Goal: Transaction & Acquisition: Purchase product/service

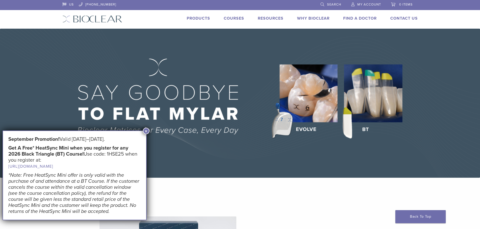
click at [146, 133] on button "×" at bounding box center [146, 131] width 7 height 7
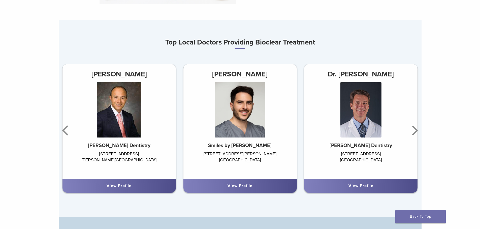
scroll to position [302, 0]
click at [417, 130] on icon "Next" at bounding box center [414, 130] width 10 height 30
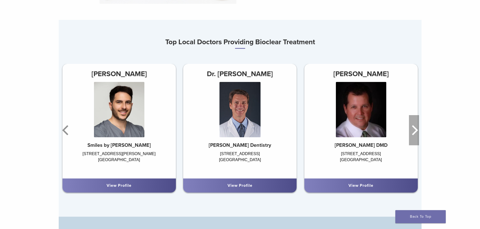
click at [417, 130] on icon "Next" at bounding box center [414, 130] width 10 height 30
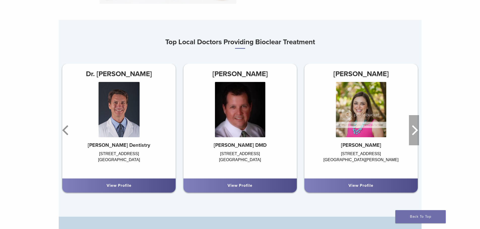
click at [417, 130] on icon "Next" at bounding box center [414, 130] width 10 height 30
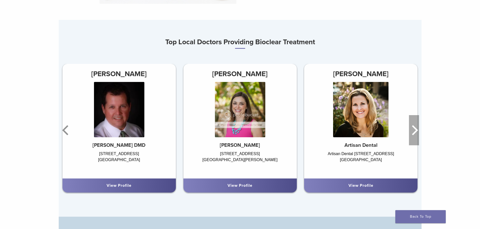
click at [417, 130] on icon "Next" at bounding box center [414, 130] width 10 height 30
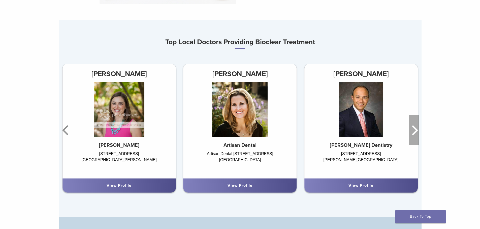
click at [417, 130] on icon "Next" at bounding box center [414, 130] width 10 height 30
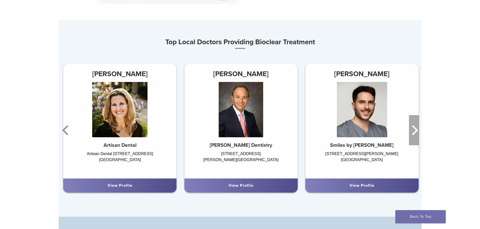
click at [417, 130] on icon "Next" at bounding box center [414, 130] width 10 height 30
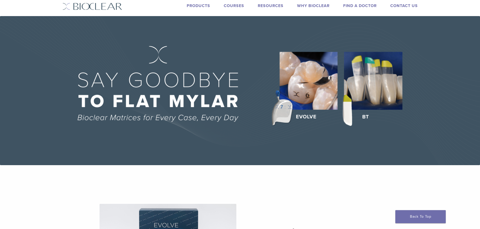
scroll to position [0, 0]
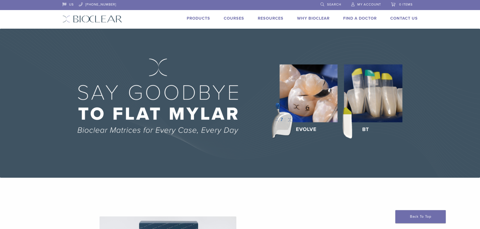
click at [195, 18] on link "Products" at bounding box center [198, 18] width 23 height 5
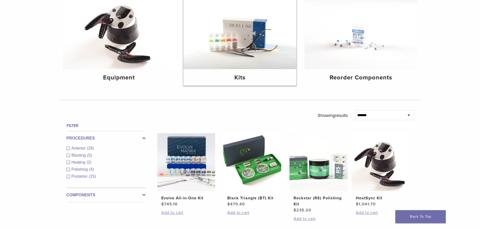
scroll to position [101, 0]
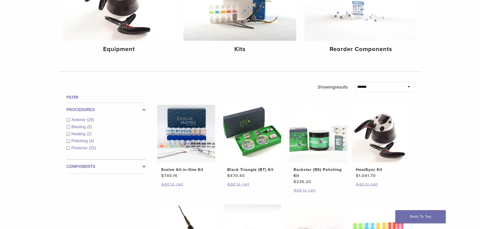
click at [69, 147] on div "Posterior (25)" at bounding box center [105, 148] width 79 height 6
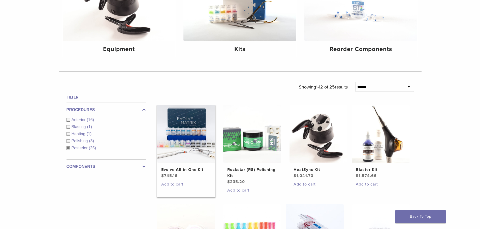
click at [187, 132] on img at bounding box center [186, 134] width 58 height 58
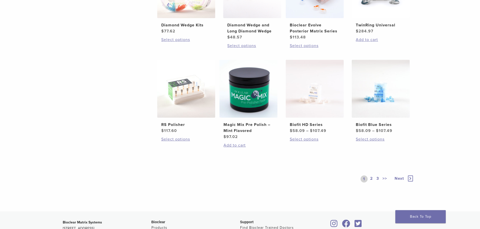
scroll to position [353, 0]
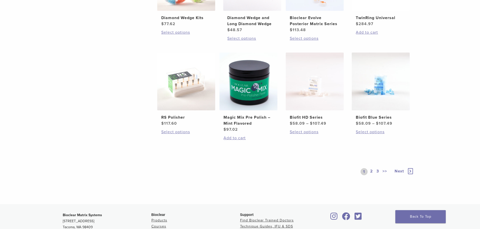
click at [371, 172] on link "2" at bounding box center [371, 171] width 5 height 7
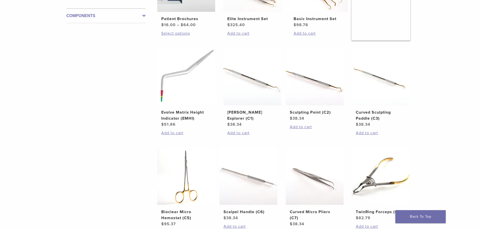
scroll to position [327, 0]
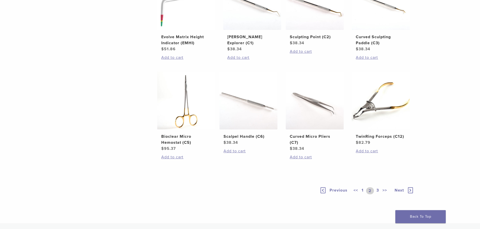
click at [377, 191] on link "3" at bounding box center [377, 191] width 5 height 7
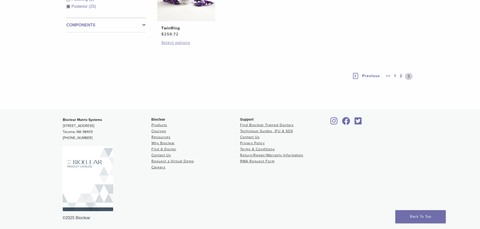
scroll to position [167, 0]
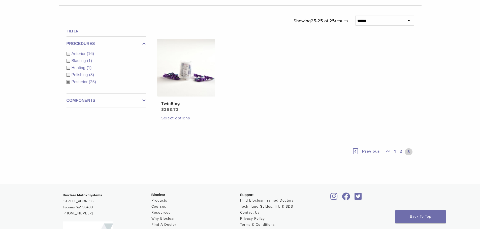
click at [395, 151] on link "1" at bounding box center [395, 152] width 4 height 7
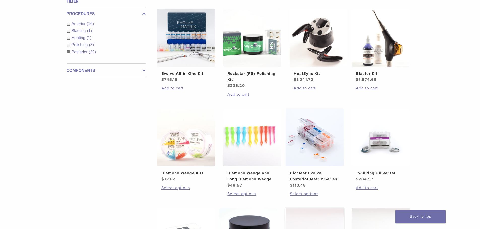
scroll to position [268, 0]
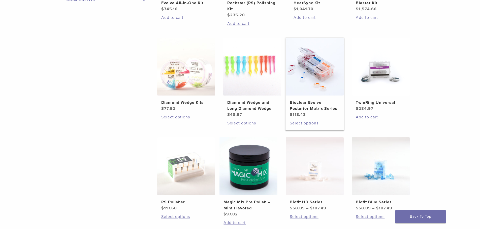
click at [314, 97] on link "Bioclear Evolve Posterior Matrix Series $ 113.48" at bounding box center [314, 78] width 59 height 80
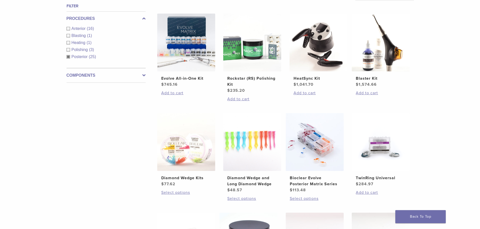
scroll to position [167, 0]
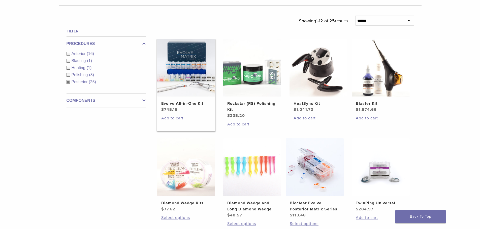
click at [196, 87] on img at bounding box center [186, 68] width 58 height 58
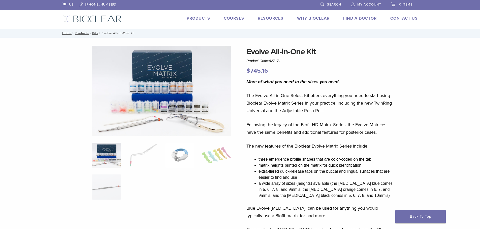
click at [185, 156] on img at bounding box center [179, 155] width 29 height 25
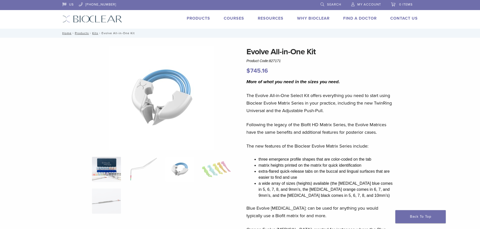
click at [117, 160] on img at bounding box center [106, 169] width 29 height 25
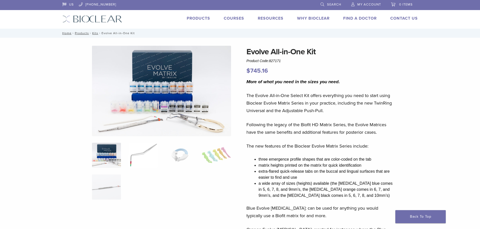
click at [140, 156] on img at bounding box center [142, 155] width 29 height 25
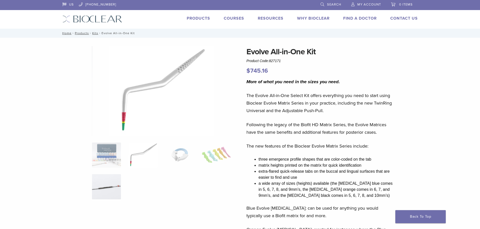
click at [109, 178] on img at bounding box center [106, 187] width 29 height 25
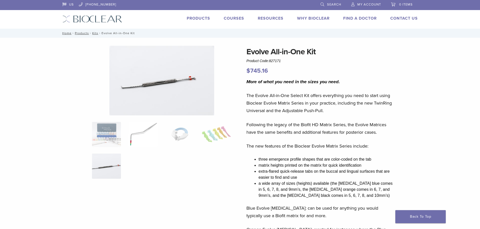
click at [140, 130] on img at bounding box center [142, 134] width 29 height 25
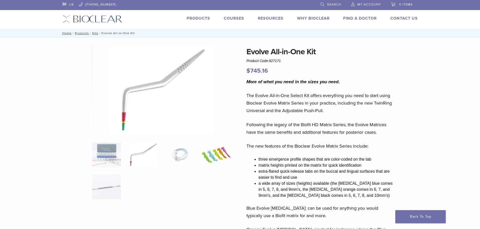
click at [214, 156] on img at bounding box center [216, 155] width 29 height 25
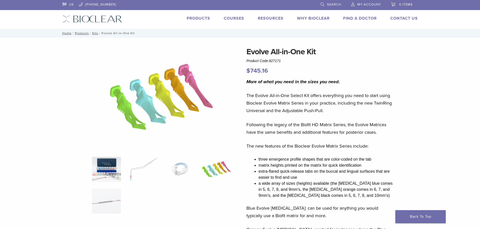
click at [113, 168] on img at bounding box center [106, 169] width 29 height 25
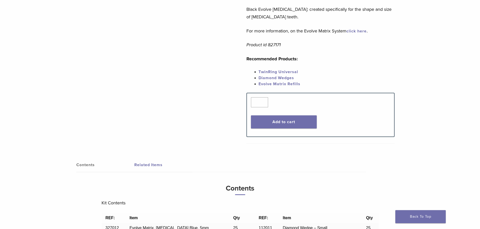
scroll to position [252, 0]
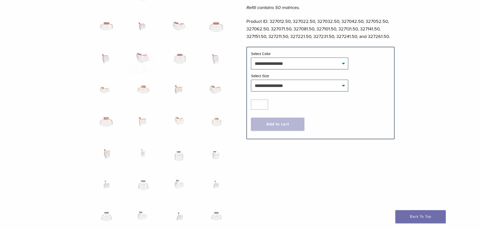
scroll to position [277, 0]
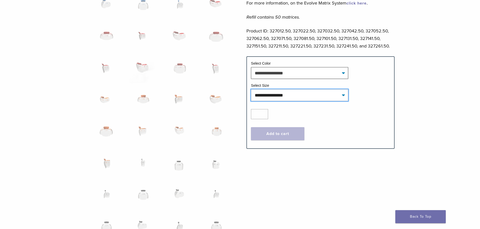
click at [345, 97] on select "**********" at bounding box center [299, 95] width 97 height 12
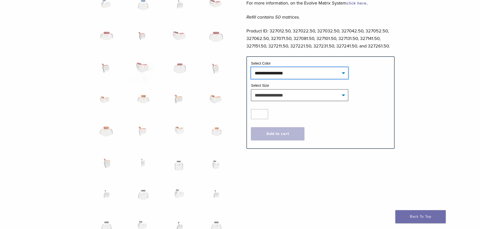
click at [343, 71] on select "**********" at bounding box center [299, 73] width 97 height 12
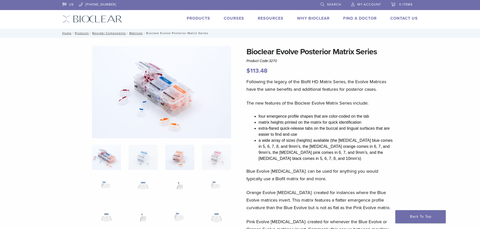
scroll to position [25, 0]
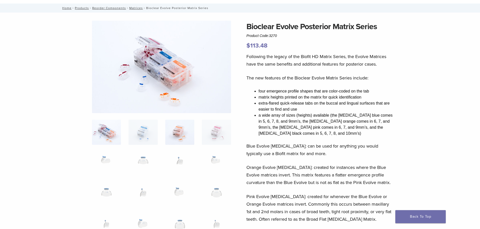
click at [181, 134] on img at bounding box center [179, 132] width 29 height 25
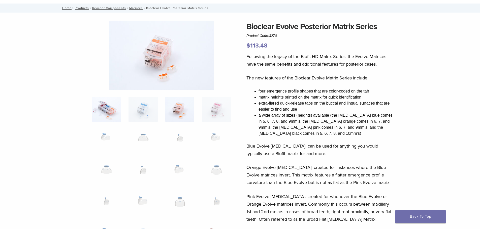
click at [116, 105] on img at bounding box center [106, 109] width 29 height 25
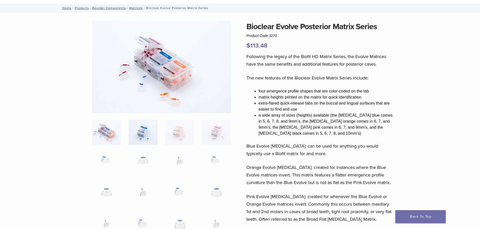
click at [143, 125] on img at bounding box center [142, 132] width 29 height 25
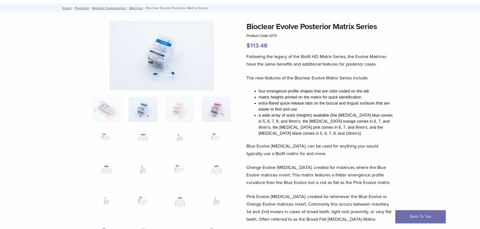
click at [219, 109] on img at bounding box center [216, 109] width 29 height 25
click at [216, 142] on img at bounding box center [216, 141] width 29 height 25
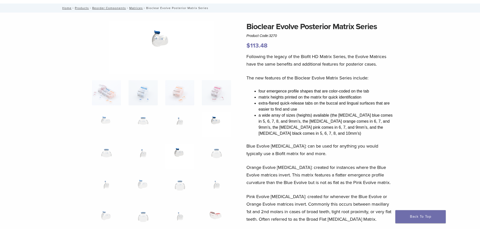
click at [181, 153] on img at bounding box center [179, 156] width 29 height 25
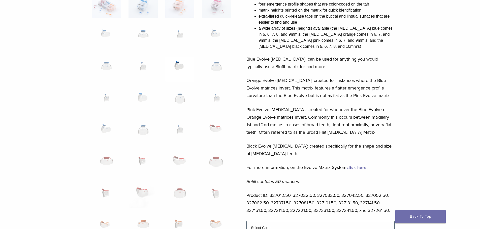
scroll to position [126, 0]
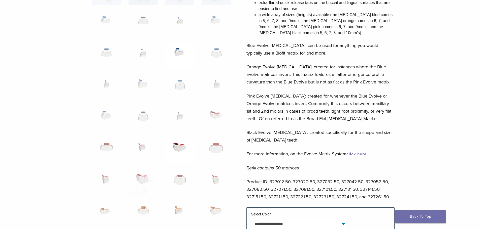
click at [180, 148] on img at bounding box center [179, 150] width 29 height 25
click at [213, 150] on img at bounding box center [216, 150] width 29 height 25
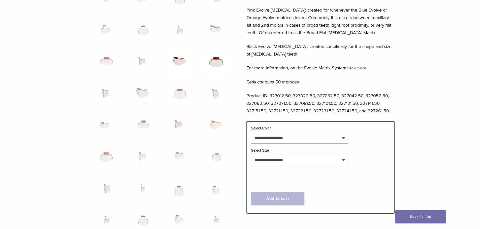
scroll to position [227, 0]
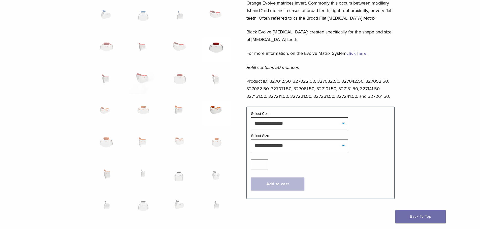
click at [214, 113] on img at bounding box center [216, 113] width 29 height 25
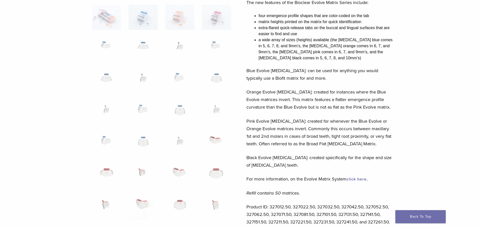
scroll to position [0, 0]
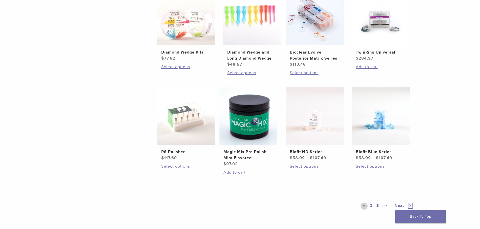
scroll to position [343, 0]
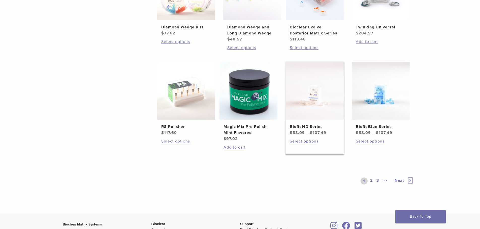
click at [314, 119] on img at bounding box center [315, 91] width 58 height 58
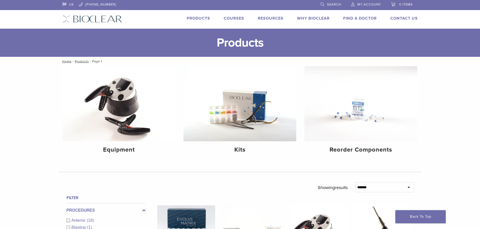
click at [230, 18] on link "Courses" at bounding box center [234, 18] width 20 height 5
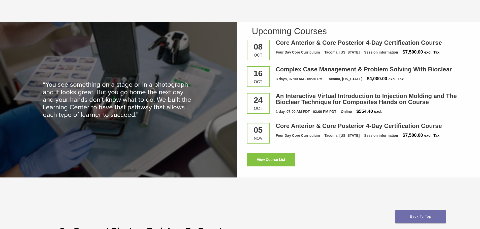
scroll to position [705, 0]
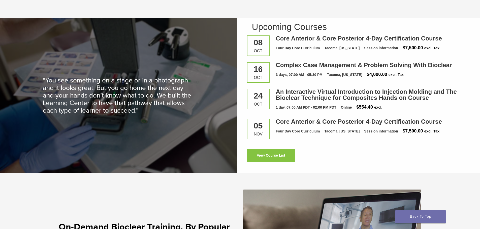
click at [271, 156] on link "View Course List" at bounding box center [271, 155] width 48 height 13
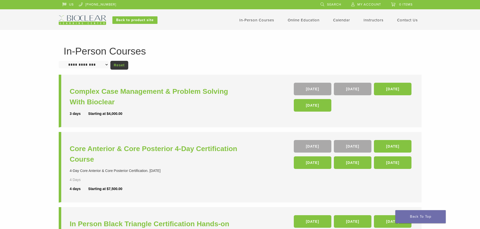
click at [252, 20] on link "In-Person Courses" at bounding box center [256, 20] width 35 height 5
click at [303, 20] on link "Online Education" at bounding box center [304, 20] width 32 height 5
click at [300, 41] on link "Self Guided" at bounding box center [304, 39] width 30 height 11
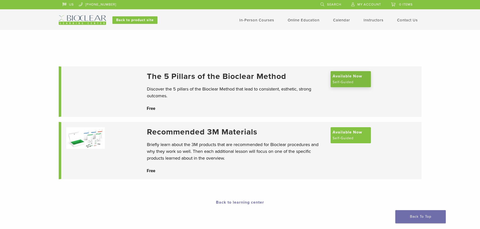
click at [341, 79] on span "Available Now" at bounding box center [346, 76] width 29 height 6
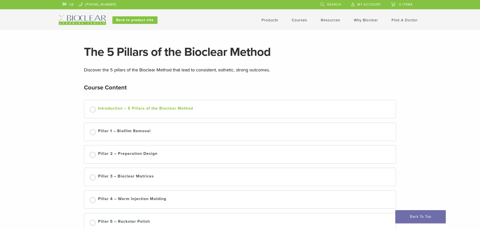
click at [134, 112] on div "Introduction – 5 Pillars of the Bioclear Method" at bounding box center [145, 110] width 95 height 8
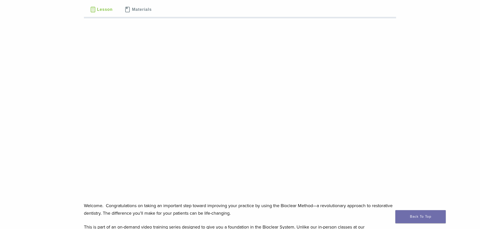
scroll to position [50, 0]
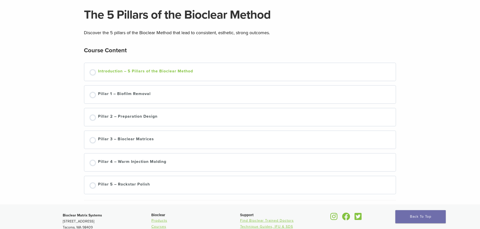
scroll to position [76, 0]
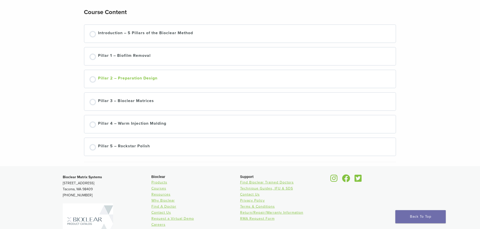
click at [94, 81] on div at bounding box center [92, 79] width 7 height 7
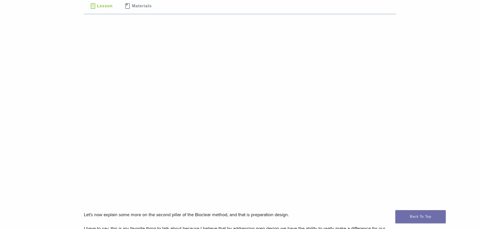
scroll to position [76, 0]
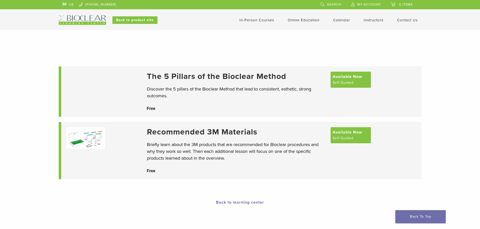
click at [265, 21] on link "In-Person Courses" at bounding box center [256, 20] width 35 height 5
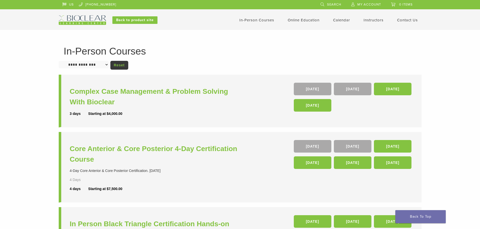
click at [84, 17] on img at bounding box center [82, 20] width 47 height 10
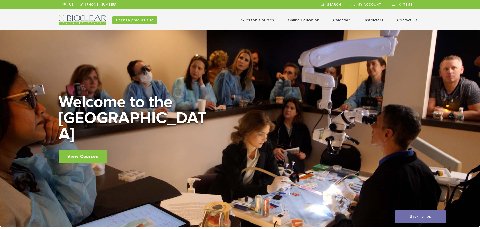
scroll to position [705, 0]
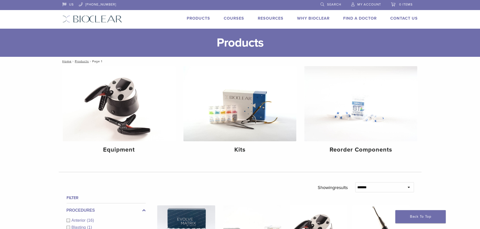
drag, startPoint x: 0, startPoint y: 0, endPoint x: 473, endPoint y: 106, distance: 485.0
click at [262, 142] on div "Kits" at bounding box center [239, 150] width 113 height 16
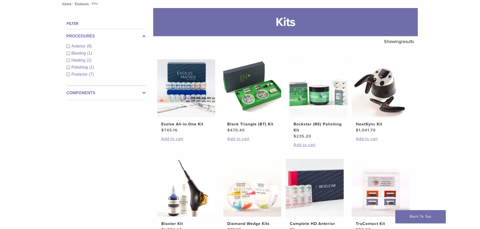
scroll to position [50, 0]
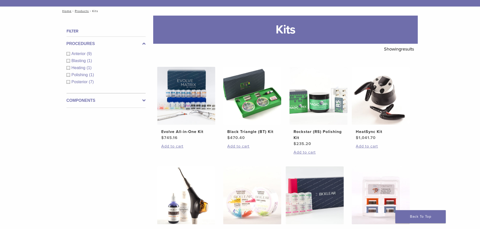
click at [68, 84] on div "Posterior (7)" at bounding box center [105, 82] width 79 height 6
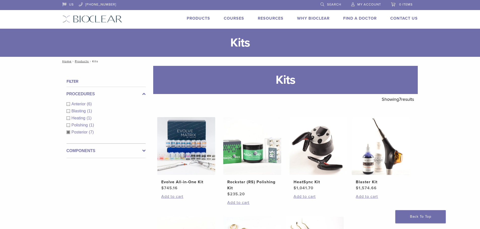
click at [195, 18] on link "Products" at bounding box center [198, 18] width 23 height 5
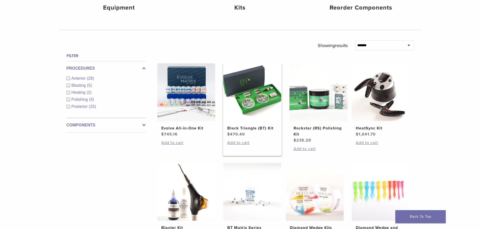
scroll to position [151, 0]
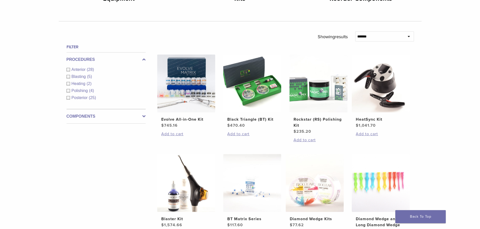
click at [68, 96] on div "Posterior (25)" at bounding box center [105, 98] width 79 height 6
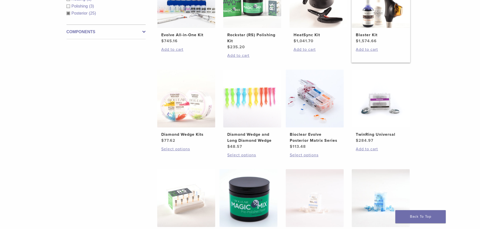
scroll to position [252, 0]
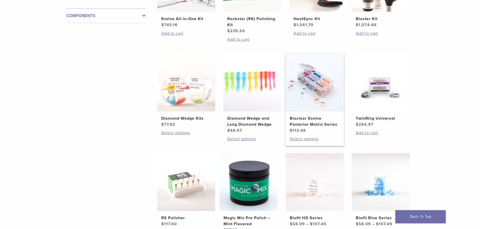
click at [311, 110] on img at bounding box center [315, 83] width 58 height 58
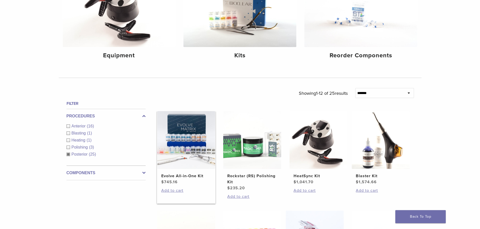
scroll to position [126, 0]
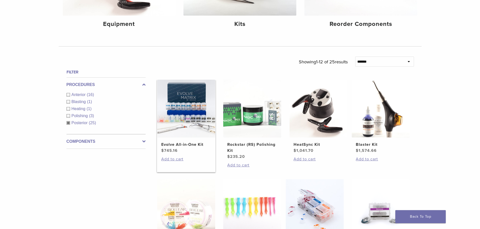
click at [168, 119] on img at bounding box center [186, 109] width 58 height 58
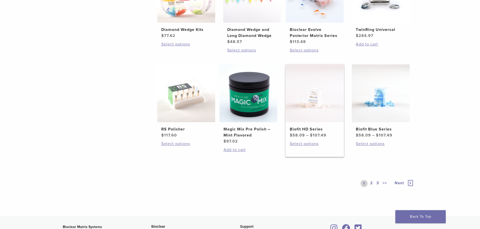
scroll to position [353, 0]
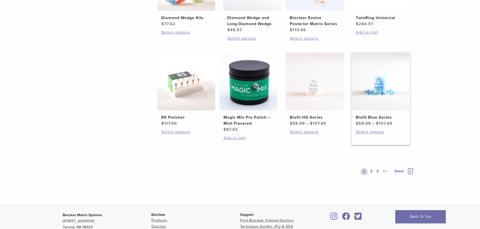
click at [378, 86] on img at bounding box center [381, 82] width 58 height 58
click at [370, 171] on link "2" at bounding box center [371, 171] width 5 height 7
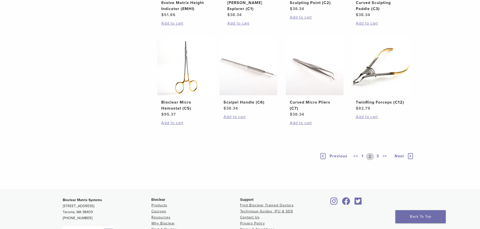
scroll to position [327, 0]
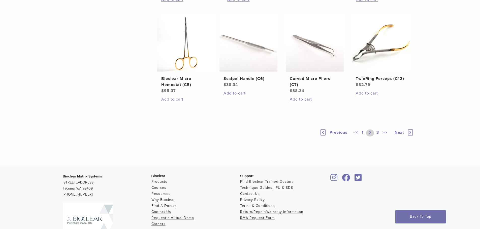
click at [377, 137] on link "3" at bounding box center [377, 133] width 5 height 7
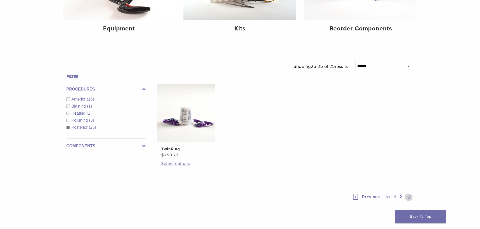
scroll to position [117, 0]
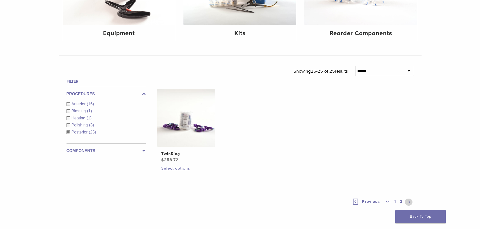
click at [396, 201] on link "1" at bounding box center [395, 202] width 4 height 7
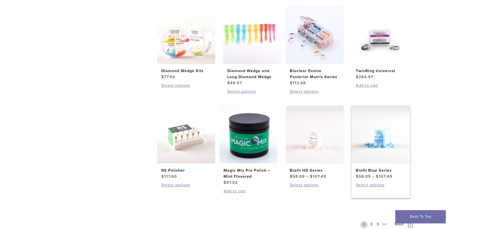
scroll to position [318, 0]
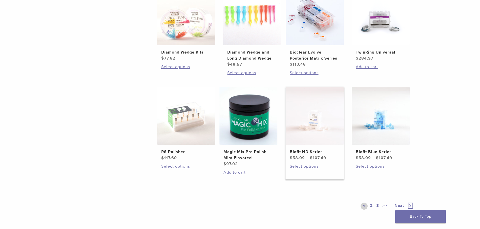
click at [312, 122] on img at bounding box center [315, 116] width 58 height 58
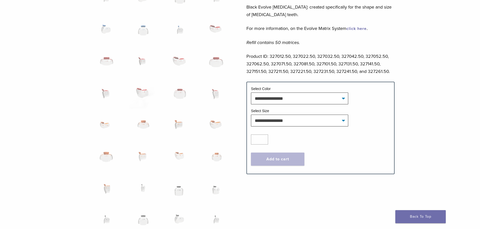
scroll to position [252, 0]
click at [341, 99] on select "**********" at bounding box center [299, 98] width 97 height 12
click at [343, 122] on select "**********" at bounding box center [299, 121] width 97 height 12
click at [312, 126] on select "**********" at bounding box center [299, 121] width 97 height 12
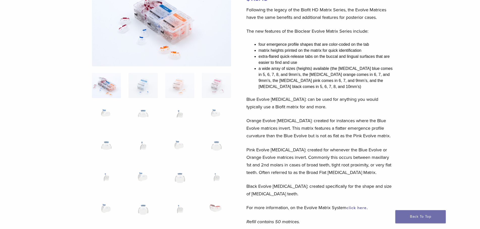
scroll to position [25, 0]
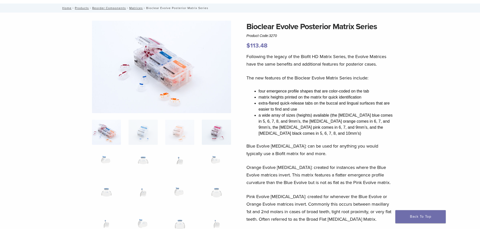
click at [208, 132] on img at bounding box center [216, 132] width 29 height 25
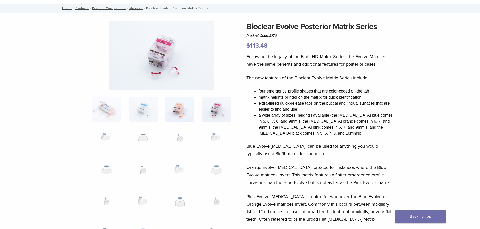
click at [185, 115] on img at bounding box center [179, 109] width 29 height 25
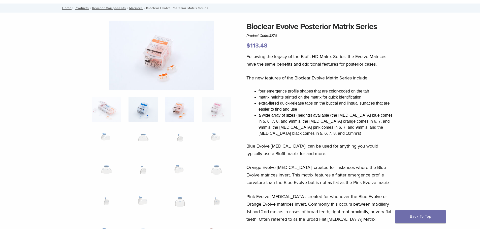
click at [154, 109] on img at bounding box center [142, 109] width 29 height 25
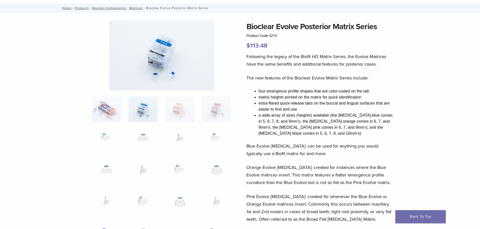
click at [114, 112] on img at bounding box center [106, 109] width 29 height 25
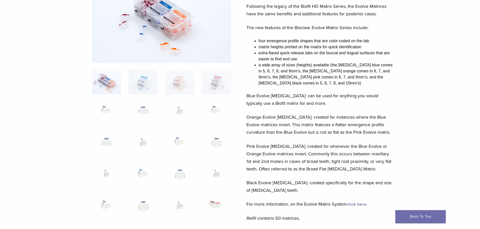
scroll to position [176, 0]
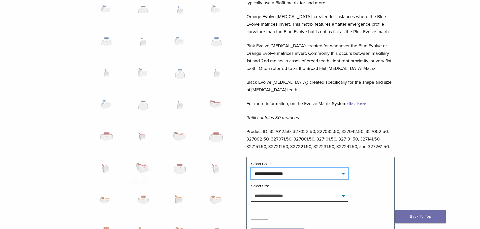
click at [343, 174] on select "**********" at bounding box center [299, 174] width 97 height 12
click at [395, 131] on div "Bioclear Evolve Posterior Matrix Series Product Code: 3270 $ 113.48 Bioclear Ev…" at bounding box center [240, 133] width 363 height 526
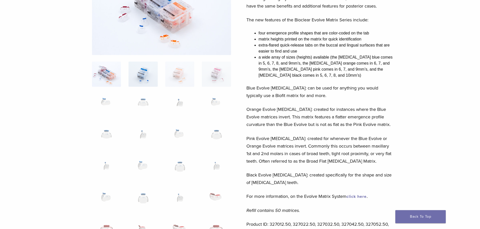
scroll to position [76, 0]
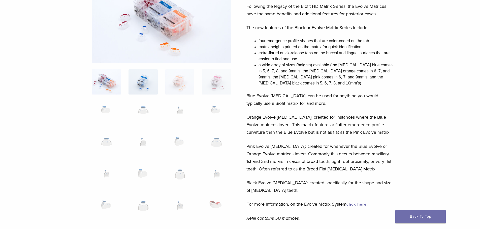
click at [133, 81] on img at bounding box center [142, 82] width 29 height 25
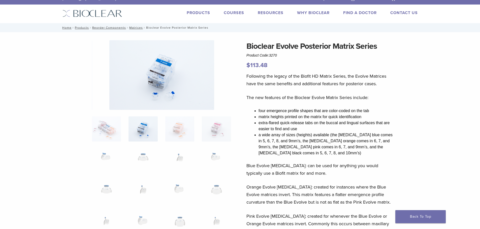
scroll to position [0, 0]
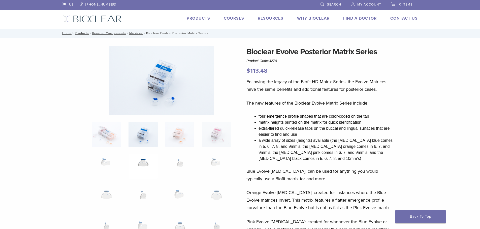
click at [141, 163] on img at bounding box center [142, 166] width 29 height 25
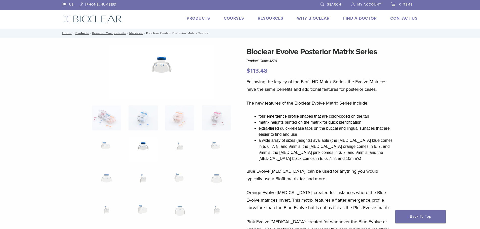
click at [160, 65] on img at bounding box center [161, 72] width 105 height 53
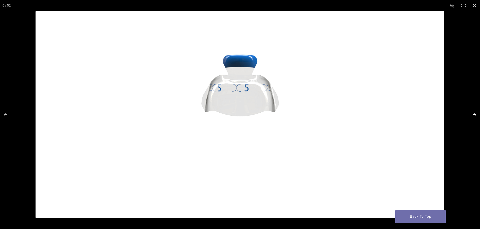
click at [473, 114] on button "Next (arrow right)" at bounding box center [471, 114] width 18 height 25
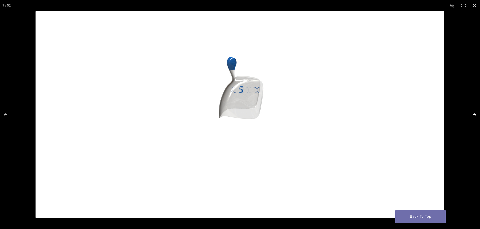
click at [473, 114] on button "Next (arrow right)" at bounding box center [471, 114] width 18 height 25
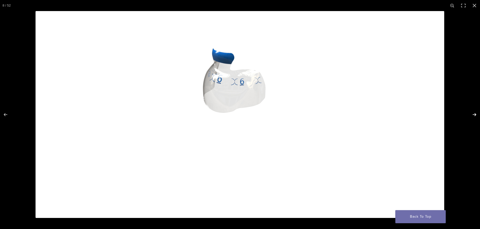
click at [473, 114] on button "Next (arrow right)" at bounding box center [471, 114] width 18 height 25
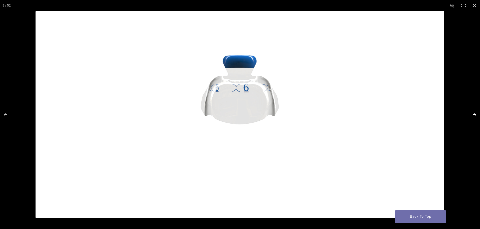
click at [473, 114] on button "Next (arrow right)" at bounding box center [471, 114] width 18 height 25
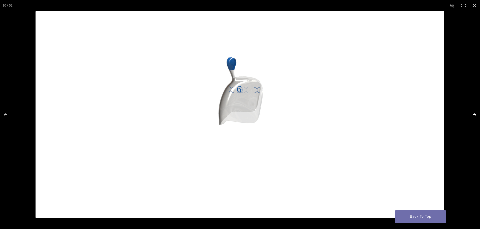
click at [473, 114] on button "Next (arrow right)" at bounding box center [471, 114] width 18 height 25
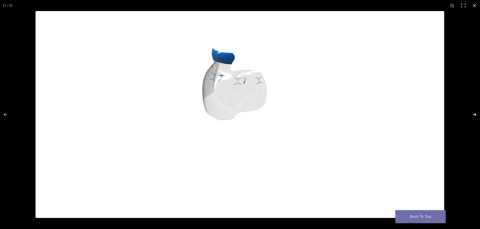
click at [474, 114] on button "Next (arrow right)" at bounding box center [471, 114] width 18 height 25
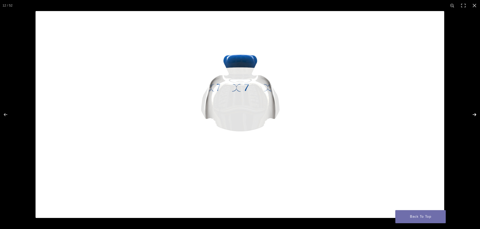
click at [474, 114] on button "Next (arrow right)" at bounding box center [471, 114] width 18 height 25
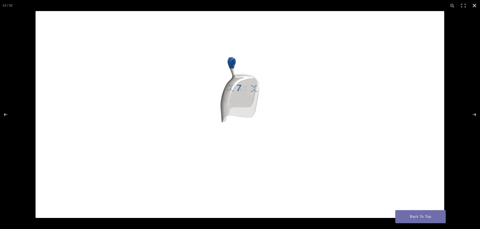
click at [473, 5] on button "Close (Esc)" at bounding box center [474, 5] width 11 height 11
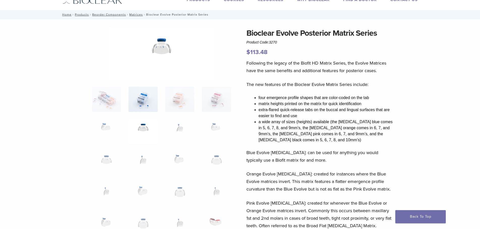
scroll to position [50, 0]
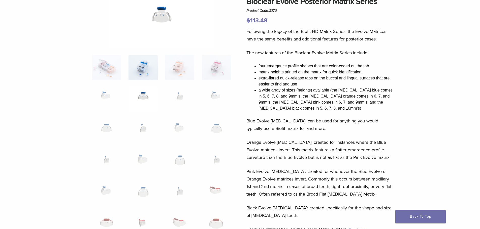
click at [142, 124] on img at bounding box center [142, 131] width 29 height 25
click at [161, 24] on img at bounding box center [161, 21] width 105 height 53
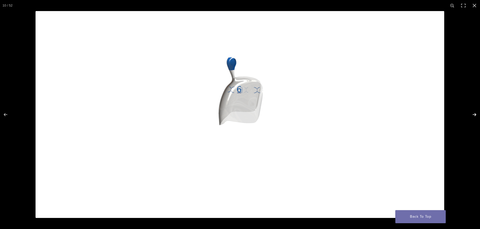
click at [472, 113] on button "Next (arrow right)" at bounding box center [471, 114] width 18 height 25
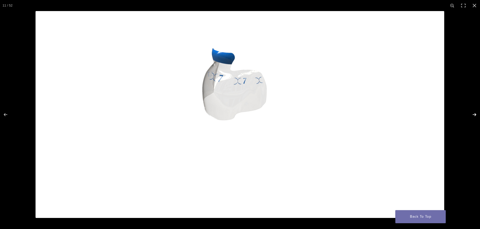
click at [472, 113] on button "Next (arrow right)" at bounding box center [471, 114] width 18 height 25
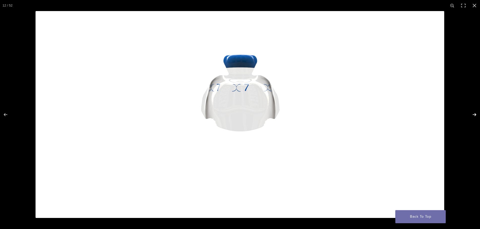
click at [472, 113] on button "Next (arrow right)" at bounding box center [471, 114] width 18 height 25
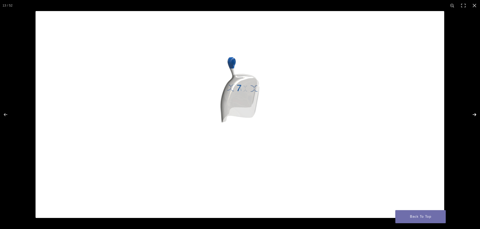
click at [472, 113] on button "Next (arrow right)" at bounding box center [471, 114] width 18 height 25
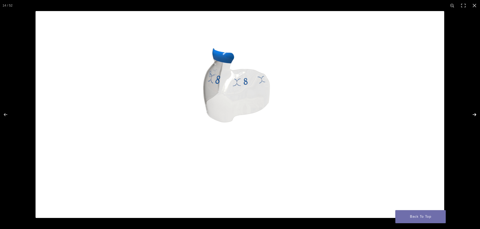
click at [471, 113] on button "Next (arrow right)" at bounding box center [471, 114] width 18 height 25
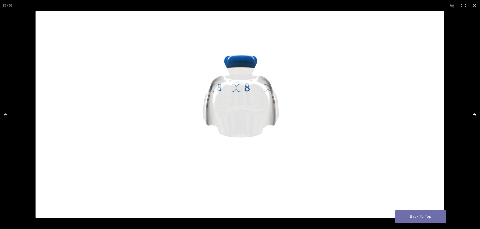
click at [471, 113] on button "Next (arrow right)" at bounding box center [471, 114] width 18 height 25
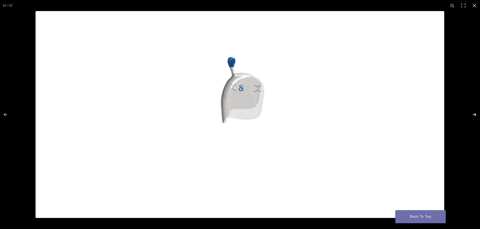
click at [471, 113] on button "Next (arrow right)" at bounding box center [471, 114] width 18 height 25
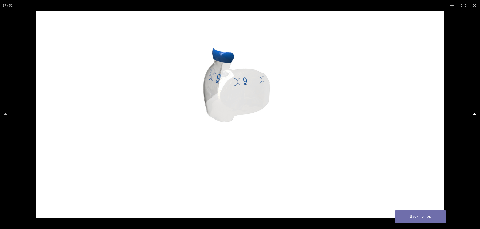
click at [471, 113] on button "Next (arrow right)" at bounding box center [471, 114] width 18 height 25
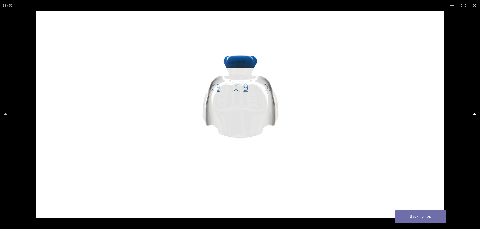
click at [471, 113] on button "Next (arrow right)" at bounding box center [471, 114] width 18 height 25
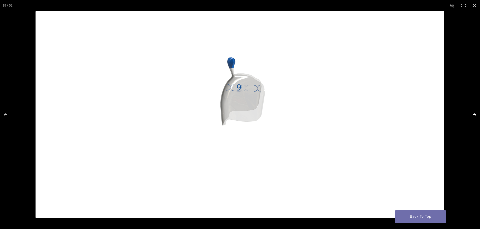
click at [471, 113] on button "Next (arrow right)" at bounding box center [471, 114] width 18 height 25
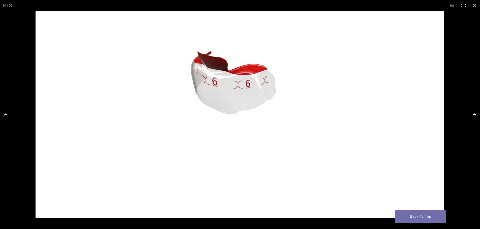
click at [474, 115] on button "Next (arrow right)" at bounding box center [471, 114] width 18 height 25
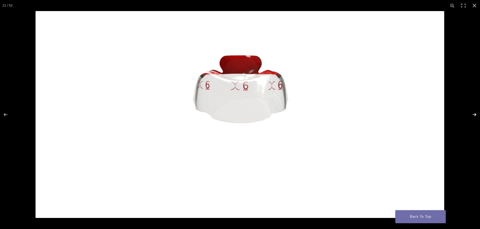
click at [474, 115] on button "Next (arrow right)" at bounding box center [471, 114] width 18 height 25
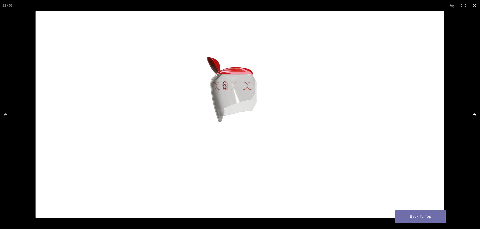
click at [474, 115] on button "Next (arrow right)" at bounding box center [471, 114] width 18 height 25
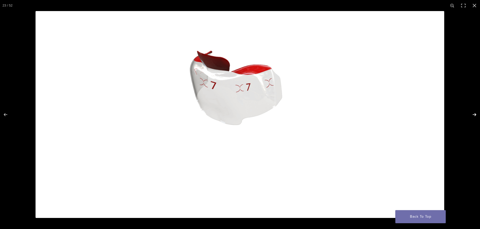
click at [474, 115] on button "Next (arrow right)" at bounding box center [471, 114] width 18 height 25
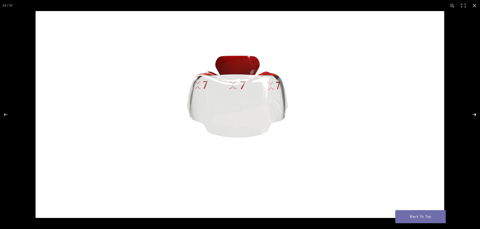
click at [474, 115] on button "Next (arrow right)" at bounding box center [471, 114] width 18 height 25
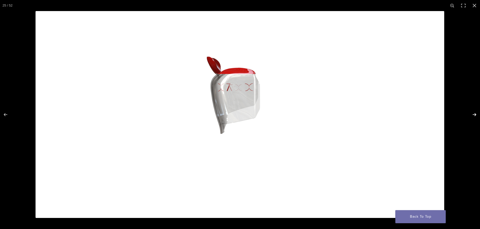
click at [474, 115] on button "Next (arrow right)" at bounding box center [471, 114] width 18 height 25
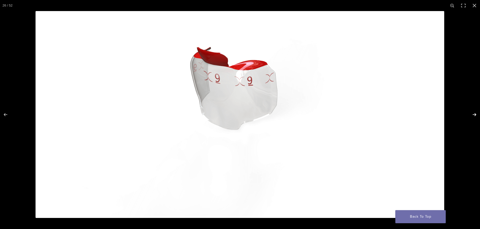
click at [474, 115] on button "Next (arrow right)" at bounding box center [471, 114] width 18 height 25
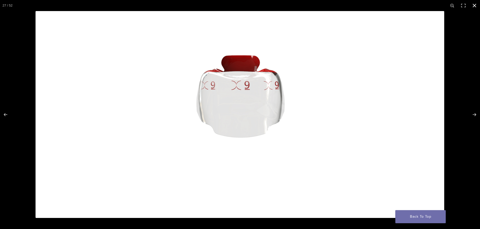
click at [476, 5] on button "Close (Esc)" at bounding box center [474, 5] width 11 height 11
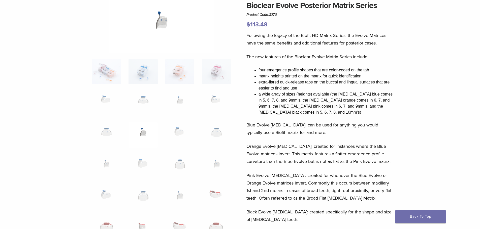
scroll to position [46, 0]
click at [223, 76] on img at bounding box center [216, 72] width 29 height 25
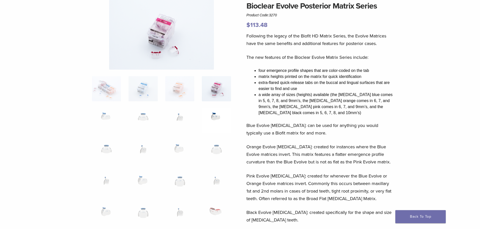
click at [210, 117] on img at bounding box center [216, 120] width 29 height 25
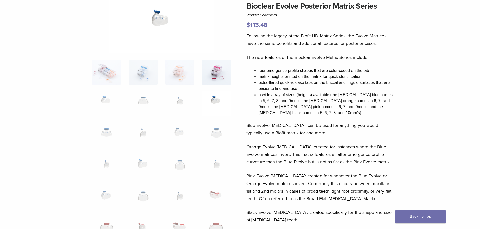
click at [228, 79] on img at bounding box center [216, 72] width 29 height 25
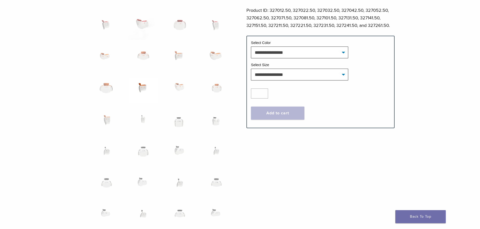
click at [142, 89] on img at bounding box center [142, 90] width 29 height 25
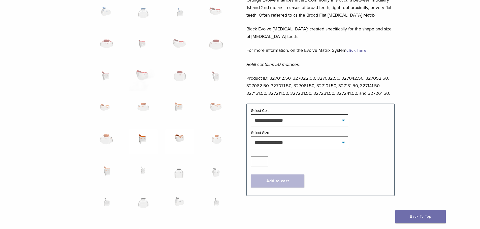
scroll to position [180, 0]
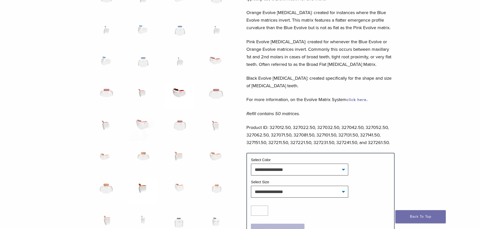
click at [182, 92] on img at bounding box center [179, 96] width 29 height 25
click at [213, 93] on img at bounding box center [216, 96] width 29 height 25
click at [215, 125] on img at bounding box center [216, 127] width 29 height 25
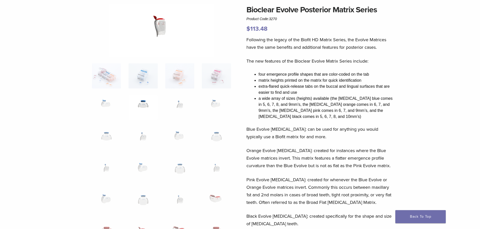
scroll to position [126, 0]
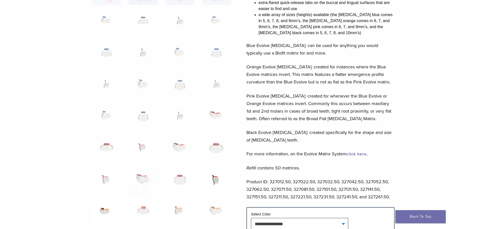
click at [102, 210] on img at bounding box center [106, 213] width 29 height 25
click at [146, 209] on img at bounding box center [142, 213] width 29 height 25
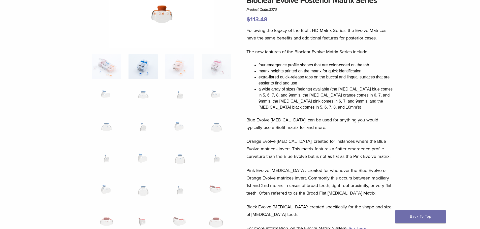
scroll to position [0, 0]
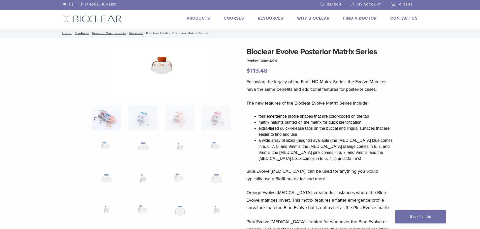
click at [98, 118] on img at bounding box center [106, 118] width 29 height 25
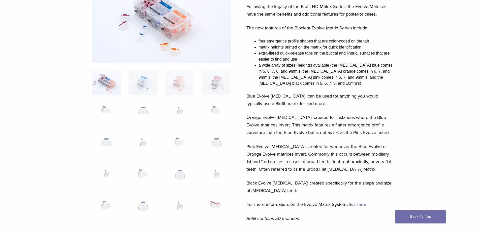
scroll to position [76, 0]
click at [136, 87] on img at bounding box center [142, 82] width 29 height 25
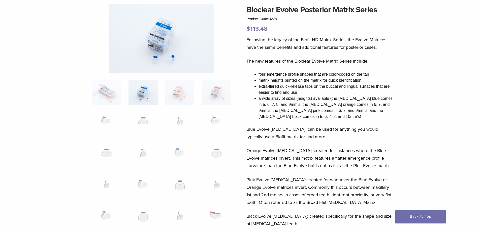
scroll to position [0, 0]
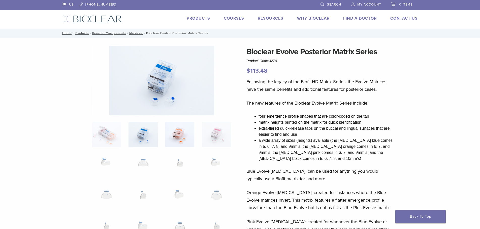
click at [180, 138] on img at bounding box center [179, 134] width 29 height 25
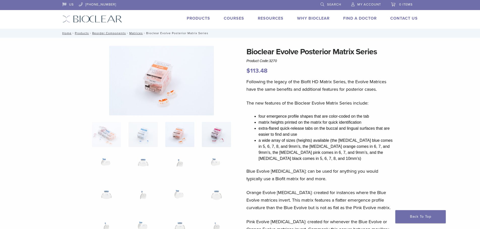
click at [217, 135] on img at bounding box center [216, 134] width 29 height 25
click at [175, 76] on img at bounding box center [161, 81] width 105 height 70
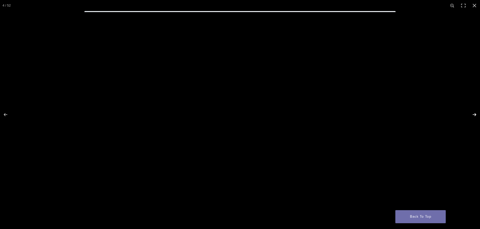
click at [476, 115] on button "Next (arrow right)" at bounding box center [471, 114] width 18 height 25
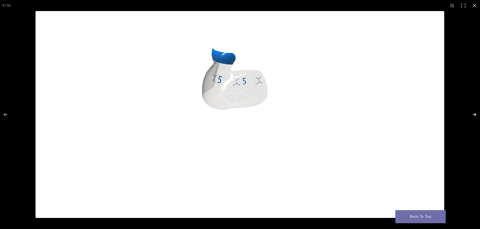
click at [476, 115] on button "Next (arrow right)" at bounding box center [471, 114] width 18 height 25
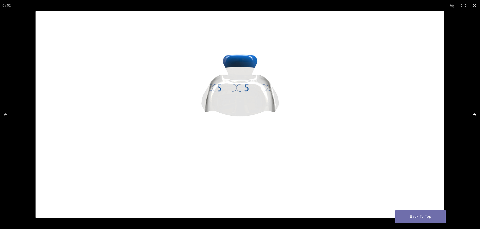
click at [476, 115] on button "Next (arrow right)" at bounding box center [471, 114] width 18 height 25
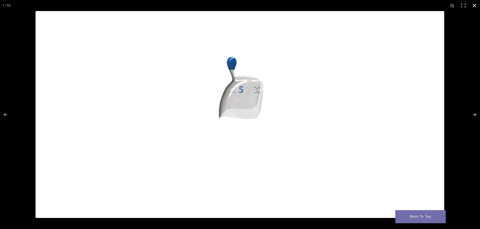
click at [473, 3] on button "Close (Esc)" at bounding box center [474, 5] width 11 height 11
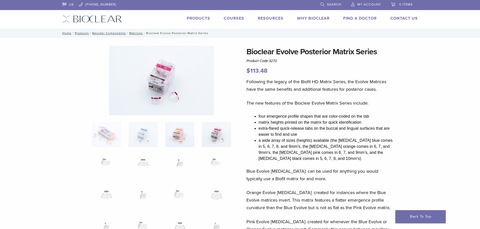
click at [171, 137] on img at bounding box center [179, 134] width 29 height 25
click at [168, 99] on img at bounding box center [161, 81] width 105 height 70
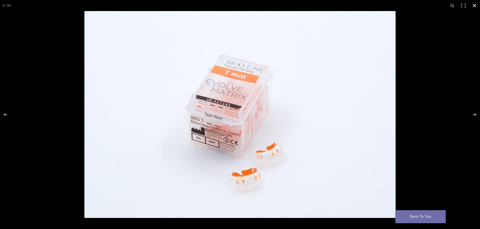
click at [473, 3] on button "Close (Esc)" at bounding box center [474, 5] width 11 height 11
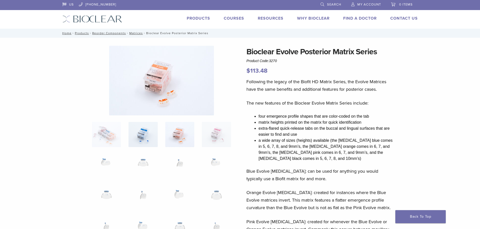
click at [149, 134] on img at bounding box center [142, 134] width 29 height 25
click at [180, 103] on img at bounding box center [161, 81] width 105 height 70
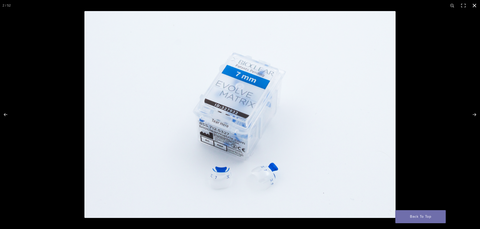
click at [475, 4] on button "Close (Esc)" at bounding box center [474, 5] width 11 height 11
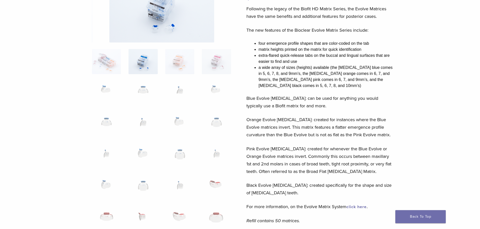
scroll to position [25, 0]
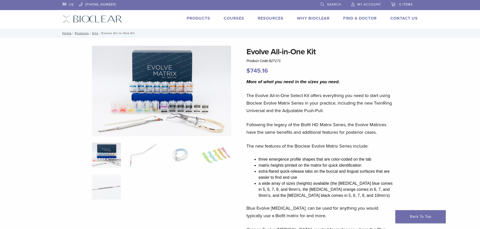
click at [175, 108] on img at bounding box center [161, 91] width 139 height 91
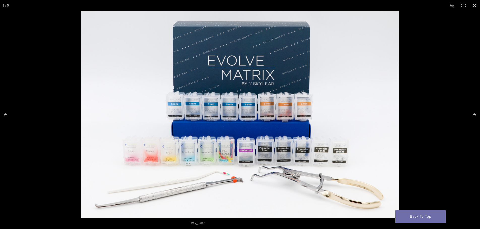
click at [245, 159] on img at bounding box center [240, 114] width 318 height 207
click at [473, 5] on button "Close (Esc)" at bounding box center [474, 5] width 11 height 11
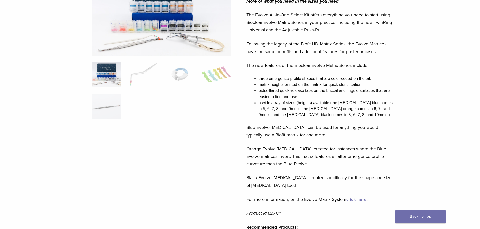
scroll to position [101, 0]
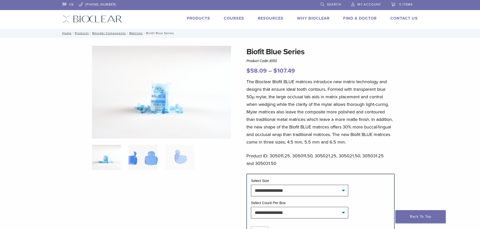
click at [141, 160] on img at bounding box center [142, 157] width 29 height 25
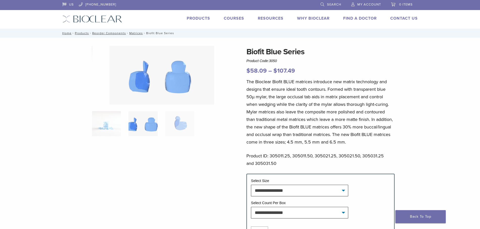
click at [168, 82] on img at bounding box center [161, 75] width 105 height 59
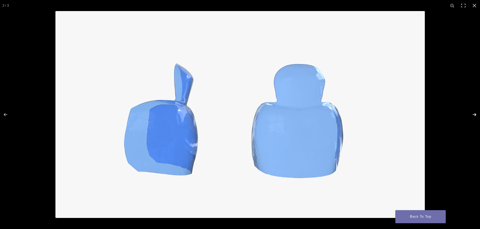
click at [475, 115] on button "Next (arrow right)" at bounding box center [471, 114] width 18 height 25
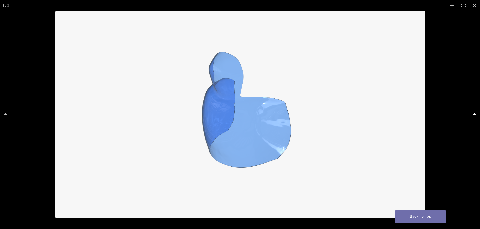
click at [475, 115] on button "Next (arrow right)" at bounding box center [471, 114] width 18 height 25
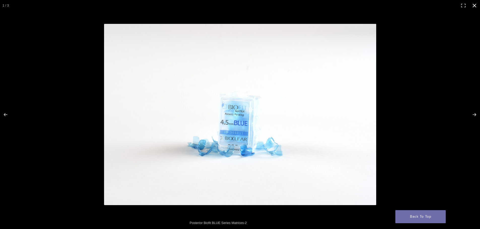
click at [474, 5] on button "Close (Esc)" at bounding box center [474, 5] width 11 height 11
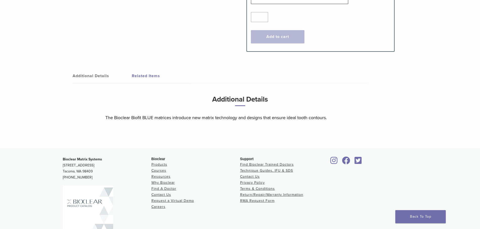
scroll to position [151, 0]
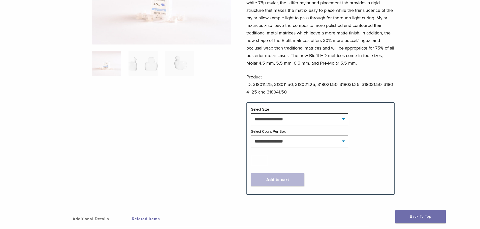
scroll to position [101, 0]
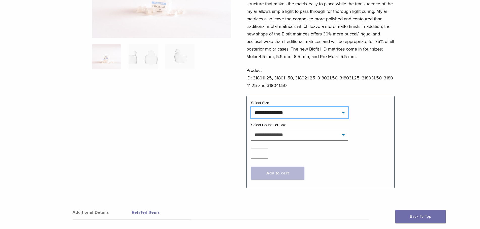
click at [342, 113] on select "**********" at bounding box center [299, 113] width 97 height 12
click at [433, 79] on div "**********" at bounding box center [240, 115] width 480 height 356
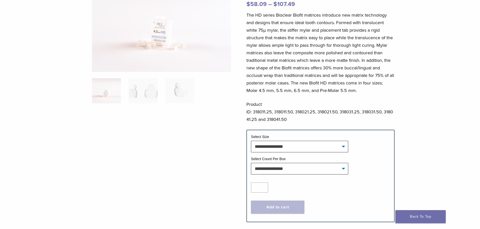
scroll to position [76, 0]
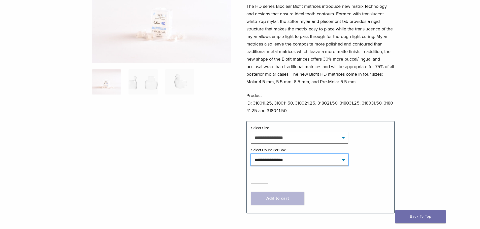
click at [306, 159] on select "**********" at bounding box center [299, 160] width 97 height 12
click at [251, 154] on select "**********" at bounding box center [299, 160] width 97 height 12
select select "*****"
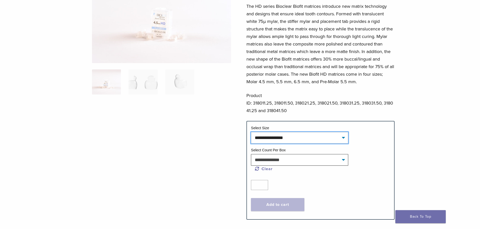
click at [348, 137] on select "**********" at bounding box center [299, 138] width 97 height 12
click at [251, 132] on select "**********" at bounding box center [299, 138] width 97 height 12
select select "*********"
select select "*****"
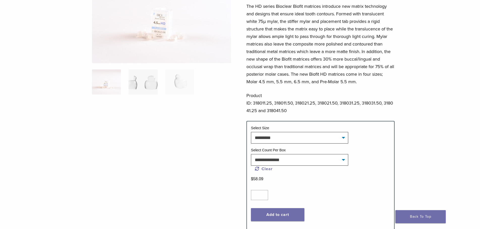
click at [141, 86] on img at bounding box center [142, 82] width 29 height 25
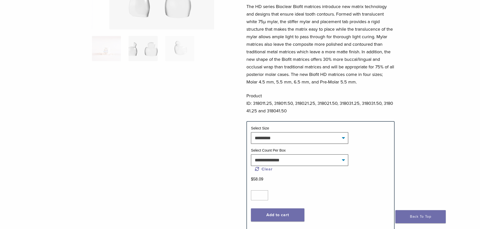
scroll to position [0, 0]
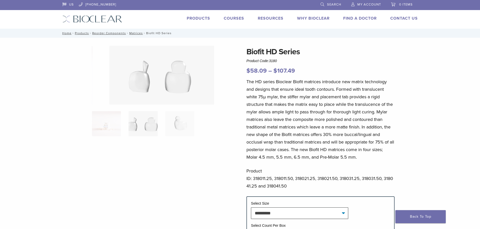
click at [176, 99] on img at bounding box center [161, 75] width 105 height 59
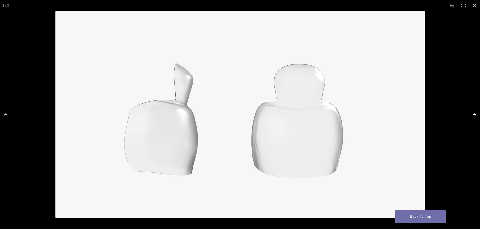
click at [475, 113] on button "Next (arrow right)" at bounding box center [471, 114] width 18 height 25
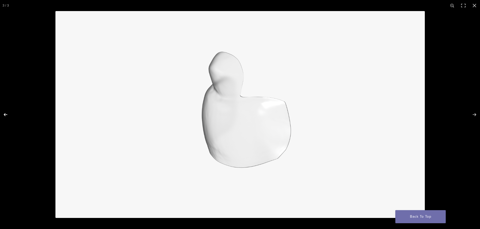
click at [5, 114] on button "Previous (arrow left)" at bounding box center [9, 114] width 18 height 25
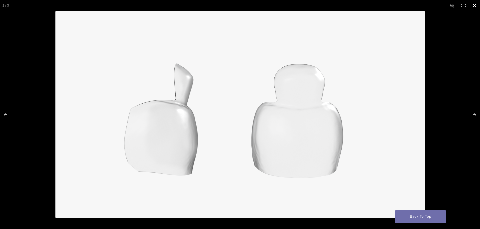
click at [476, 3] on button "Close (Esc)" at bounding box center [474, 5] width 11 height 11
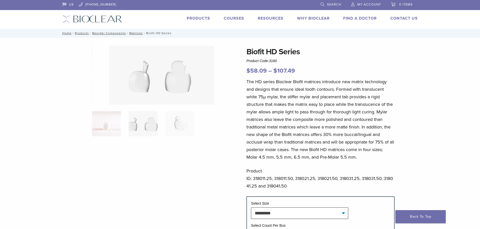
click at [117, 124] on img at bounding box center [106, 123] width 29 height 25
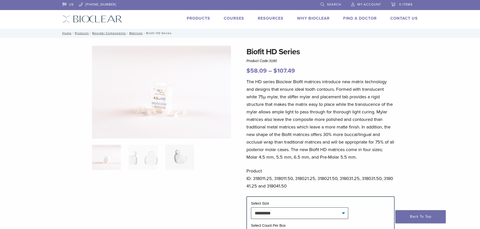
click at [185, 156] on img at bounding box center [179, 157] width 29 height 25
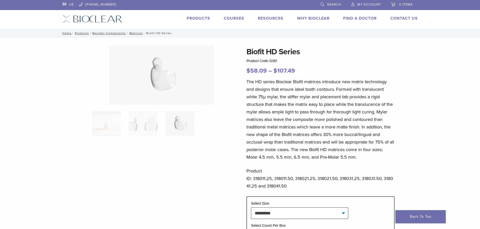
click at [179, 100] on img at bounding box center [161, 75] width 105 height 59
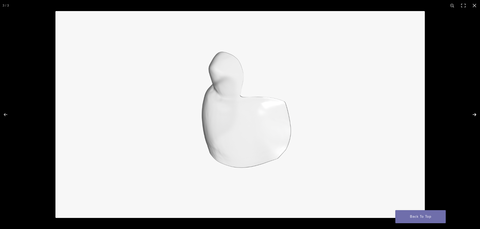
click at [473, 115] on button "Next (arrow right)" at bounding box center [471, 114] width 18 height 25
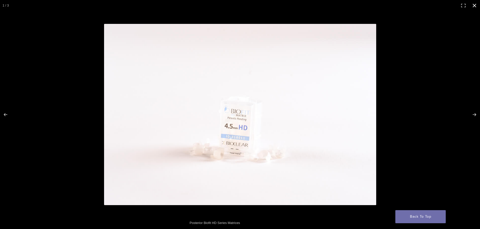
click at [476, 4] on button "Close (Esc)" at bounding box center [474, 5] width 11 height 11
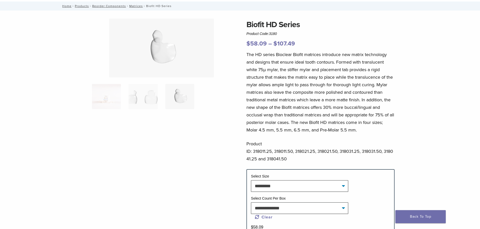
scroll to position [76, 0]
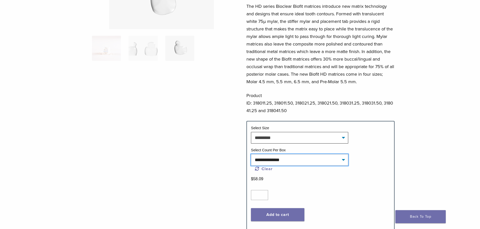
click at [340, 162] on select "**********" at bounding box center [299, 160] width 97 height 12
click at [340, 161] on select "**********" at bounding box center [299, 160] width 97 height 12
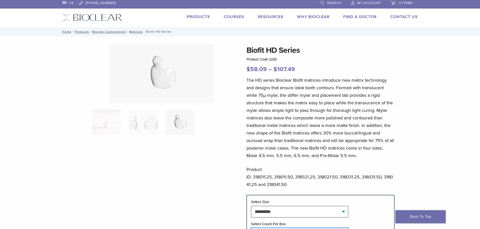
scroll to position [0, 0]
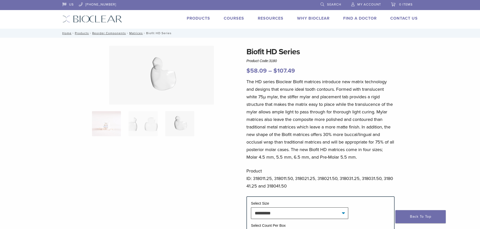
click at [104, 120] on img at bounding box center [106, 123] width 29 height 25
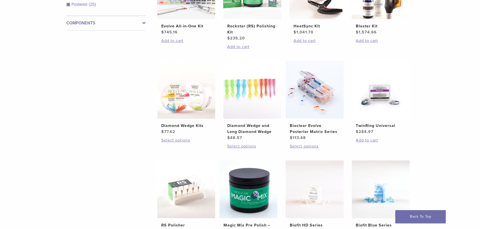
scroll to position [243, 0]
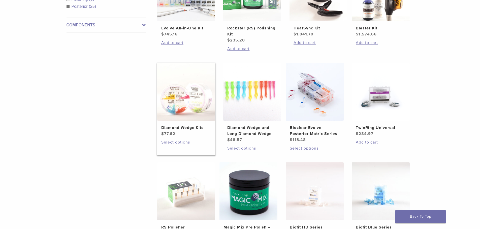
click at [198, 124] on link "Diamond Wedge Kits $ 77.62" at bounding box center [186, 100] width 59 height 74
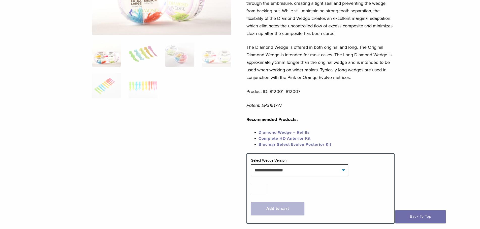
scroll to position [126, 0]
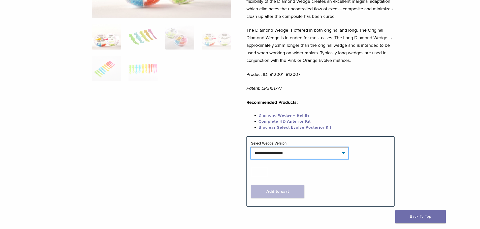
click at [345, 152] on select "**********" at bounding box center [299, 154] width 97 height 12
click at [346, 152] on select "**********" at bounding box center [299, 154] width 97 height 12
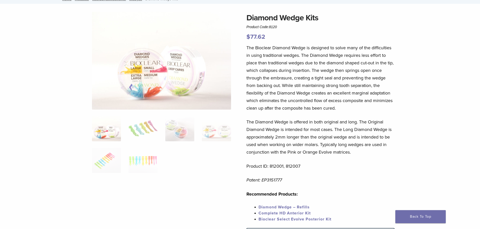
scroll to position [25, 0]
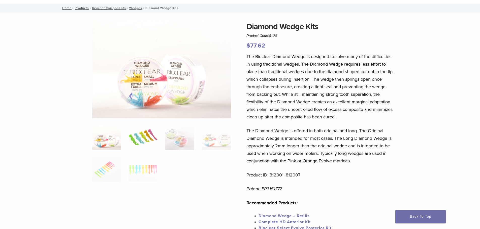
click at [144, 140] on img at bounding box center [142, 137] width 29 height 25
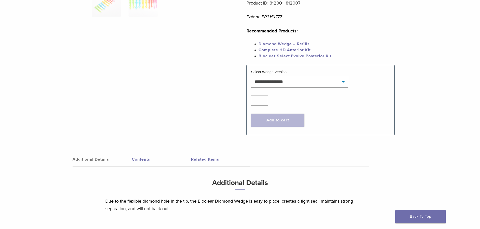
scroll to position [252, 0]
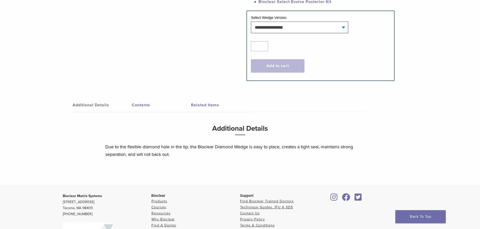
click at [132, 104] on link "Contents" at bounding box center [161, 105] width 59 height 14
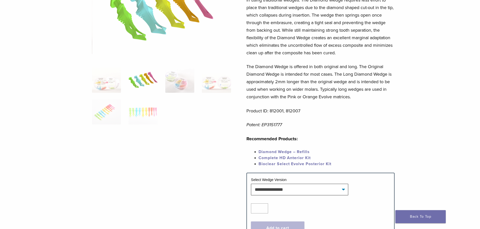
scroll to position [126, 0]
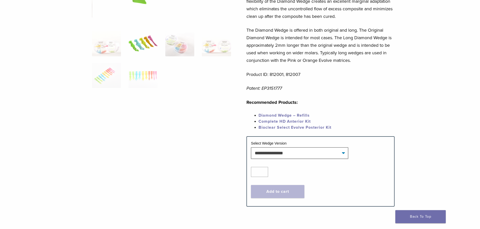
click at [147, 47] on img at bounding box center [142, 43] width 29 height 25
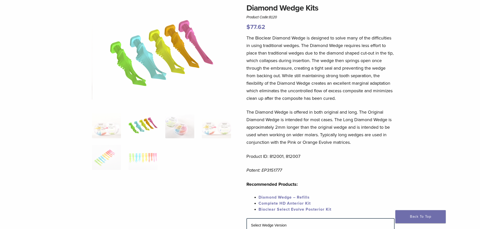
scroll to position [76, 0]
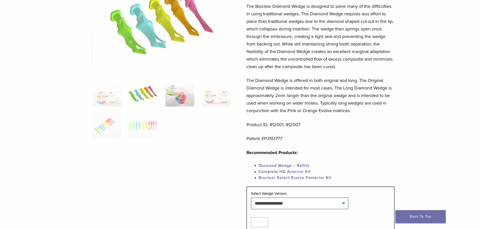
click at [190, 99] on img at bounding box center [179, 94] width 29 height 25
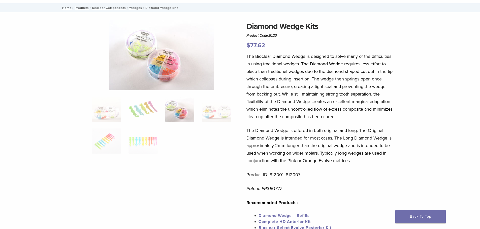
scroll to position [0, 0]
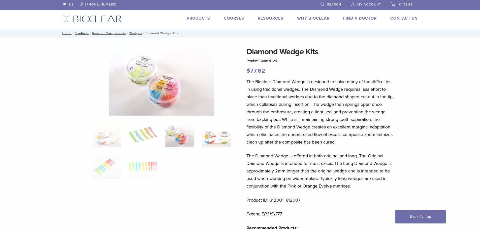
click at [225, 141] on img at bounding box center [216, 134] width 29 height 25
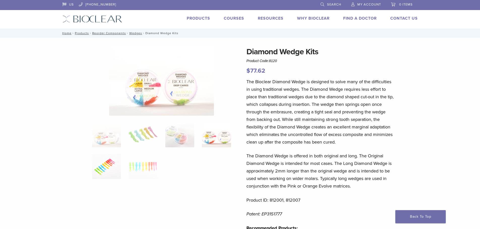
click at [112, 159] on img at bounding box center [106, 166] width 29 height 25
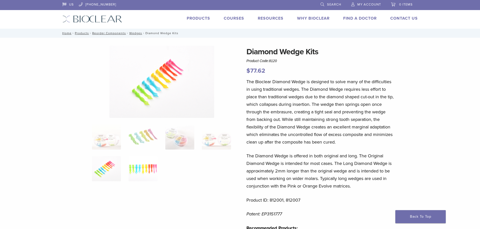
click at [129, 171] on img at bounding box center [142, 168] width 29 height 25
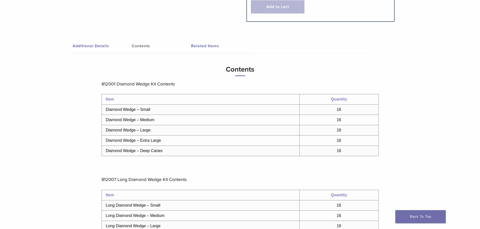
scroll to position [252, 0]
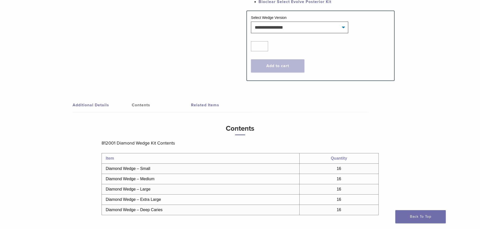
click at [207, 103] on link "Related Items" at bounding box center [220, 105] width 59 height 14
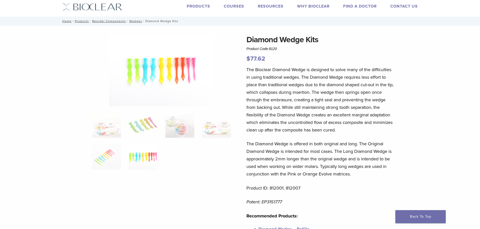
scroll to position [0, 0]
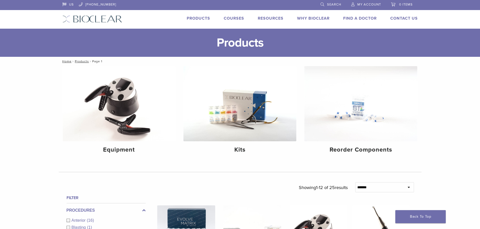
scroll to position [243, 0]
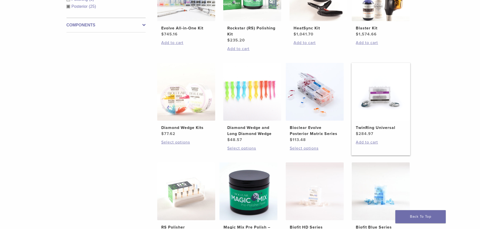
click at [380, 104] on img at bounding box center [381, 92] width 58 height 58
